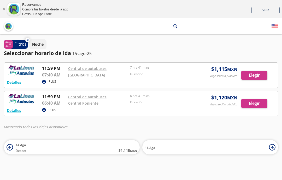
click at [19, 109] on button "Detalles" at bounding box center [14, 110] width 14 height 5
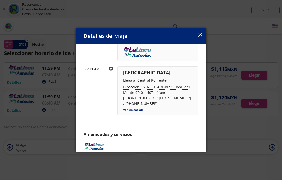
scroll to position [69, 0]
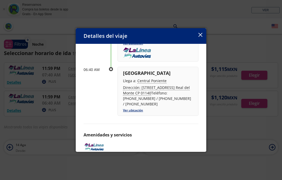
click at [202, 33] on icon "button" at bounding box center [201, 35] width 4 height 4
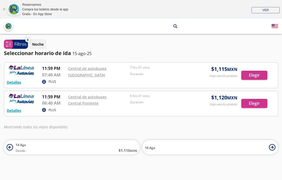
click at [130, 151] on small "MXN" at bounding box center [133, 151] width 7 height 4
click at [192, 147] on span "[DATE] Desde: $ 1,115 MXN" at bounding box center [206, 148] width 122 height 12
click at [22, 109] on div at bounding box center [141, 103] width 274 height 25
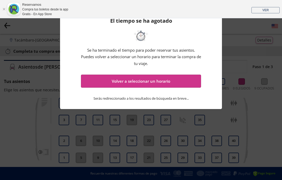
click at [39, 48] on div "El tiempo se ha agotado Se ha terminado el tiempo para poder reservar tus asien…" at bounding box center [141, 90] width 282 height 180
click at [3, 13] on div "Reservamos Compra tus boletos desde la app Gratis - En App Store VER" at bounding box center [141, 9] width 282 height 18
click at [4, 8] on link "Cerrar" at bounding box center [3, 9] width 3 height 3
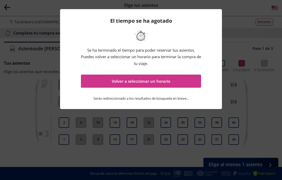
click at [99, 78] on button "Volver a seleccionar un horario" at bounding box center [141, 81] width 120 height 13
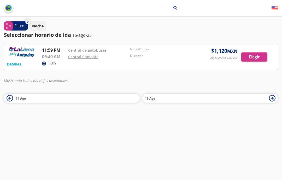
click at [30, 96] on span "14 Ago" at bounding box center [77, 98] width 122 height 6
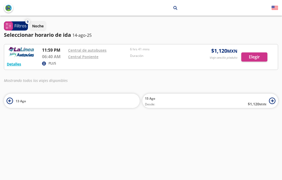
click at [149, 96] on span "15 Ago" at bounding box center [150, 98] width 10 height 4
